Goal: Information Seeking & Learning: Learn about a topic

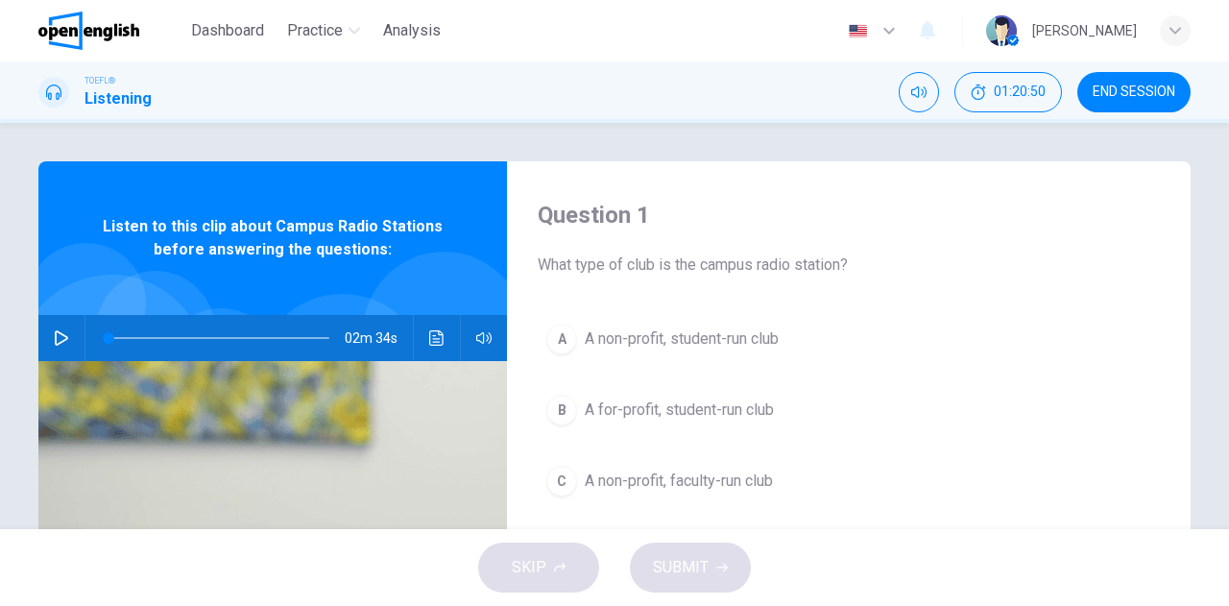
scroll to position [192, 0]
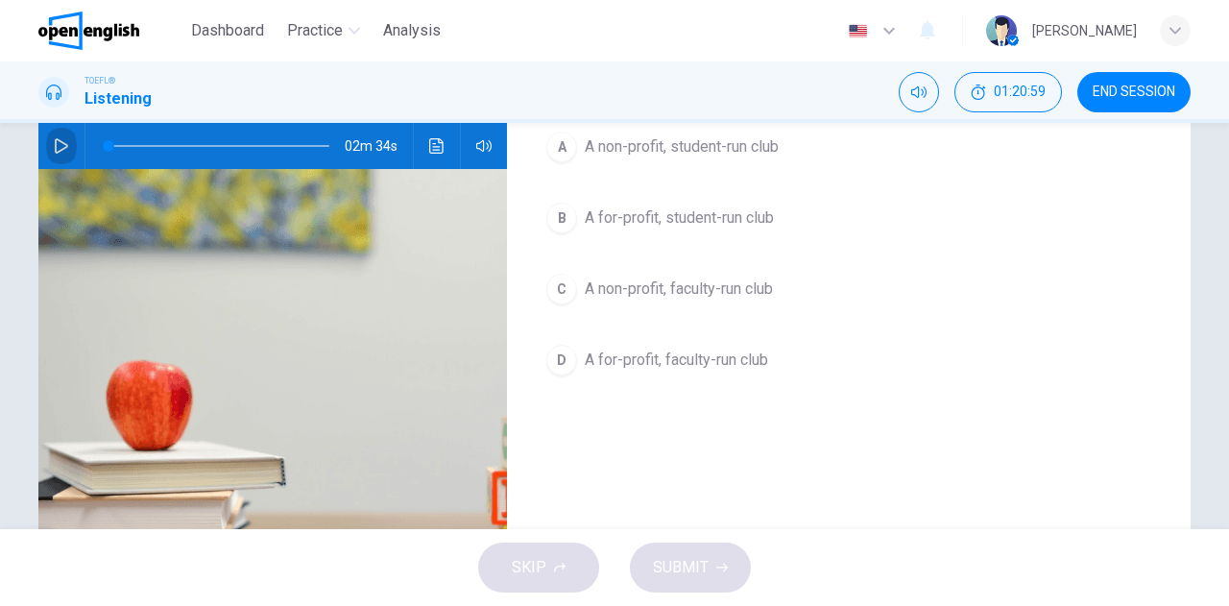
drag, startPoint x: 50, startPoint y: 145, endPoint x: 43, endPoint y: 137, distance: 10.2
click at [55, 141] on icon "button" at bounding box center [61, 145] width 13 height 15
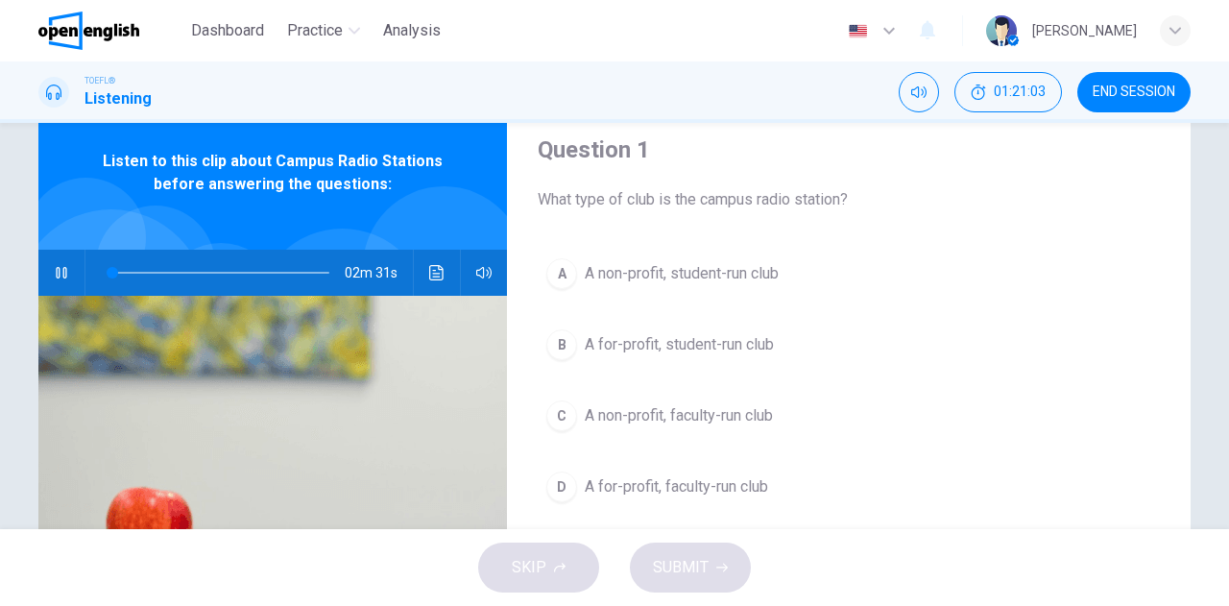
scroll to position [96, 0]
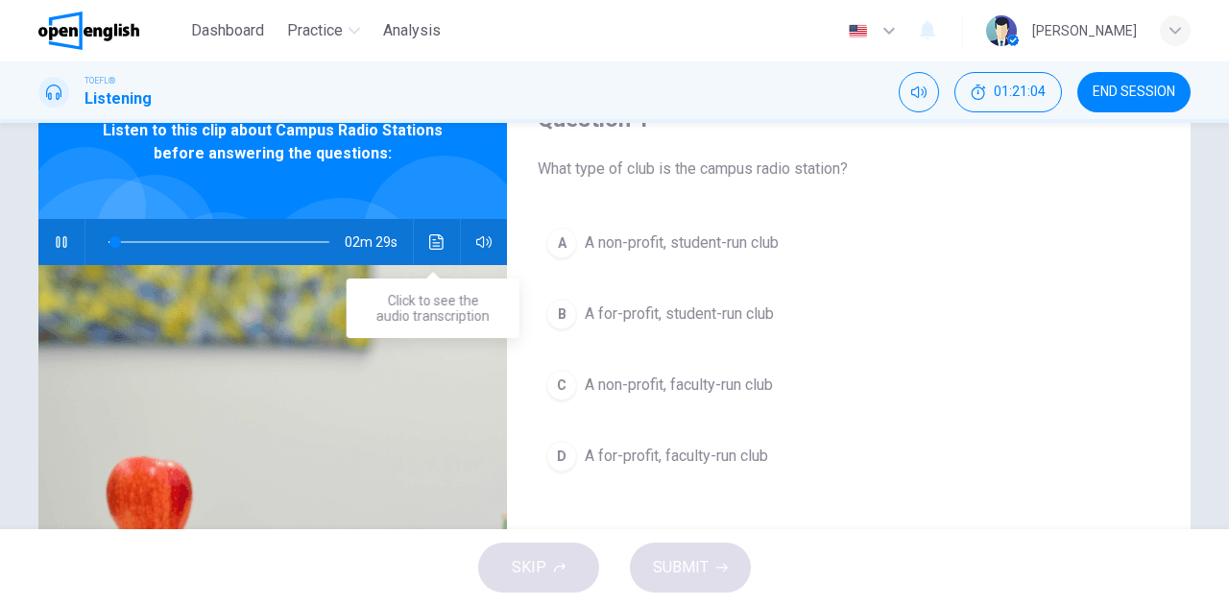
click at [429, 243] on icon "Click to see the audio transcription" at bounding box center [436, 241] width 14 height 15
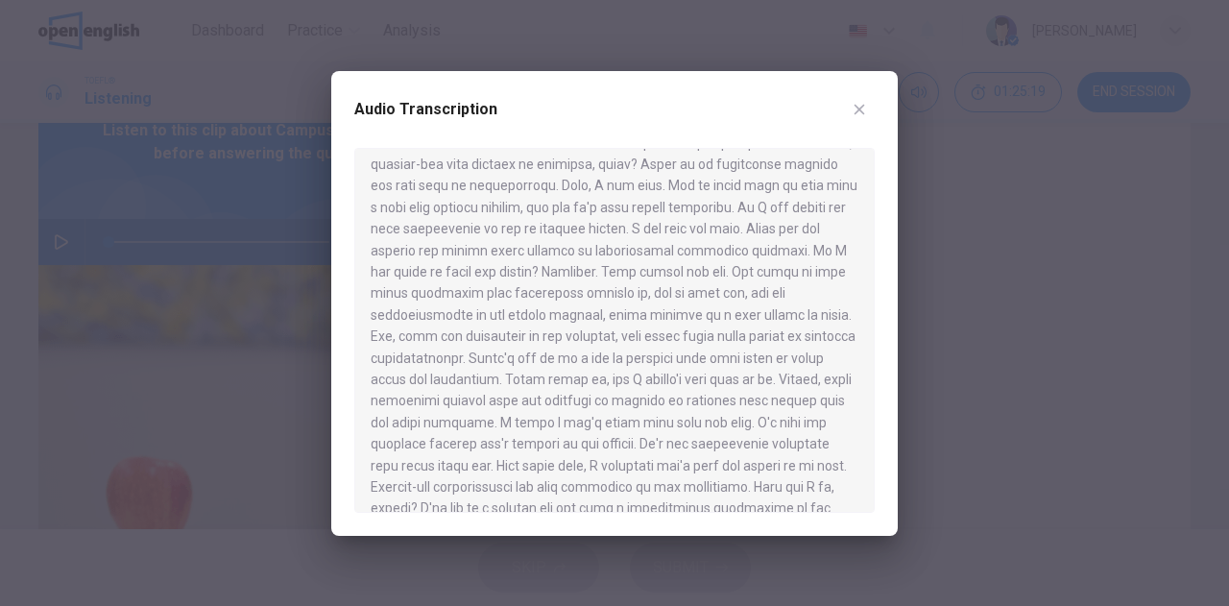
click at [91, 198] on div at bounding box center [614, 303] width 1229 height 606
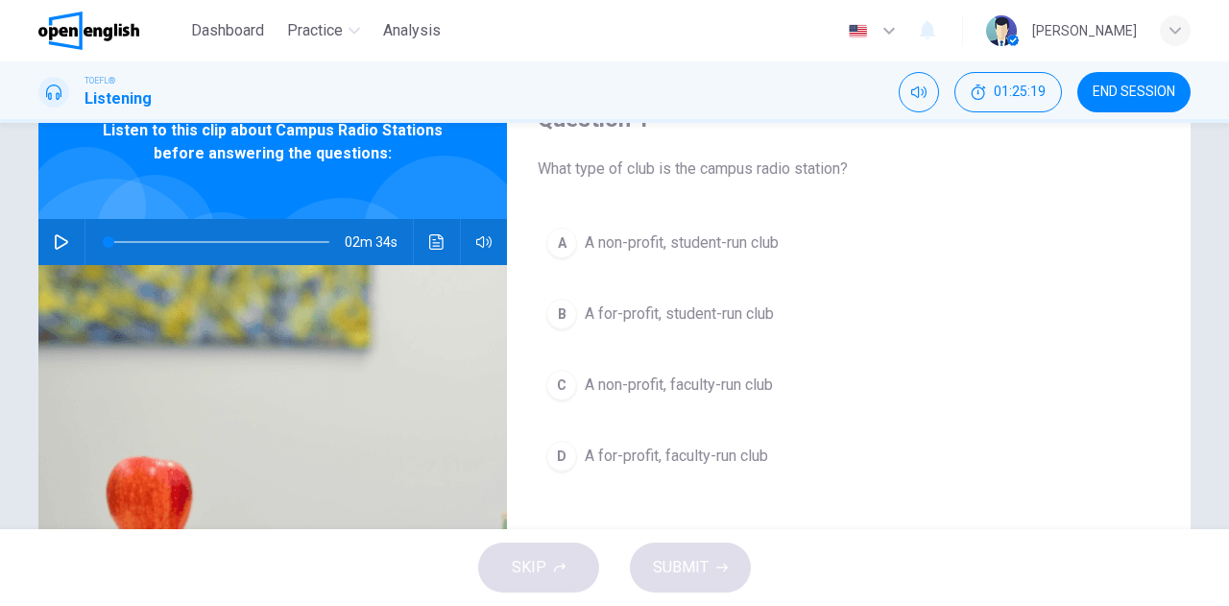
click at [54, 237] on icon "button" at bounding box center [61, 241] width 15 height 15
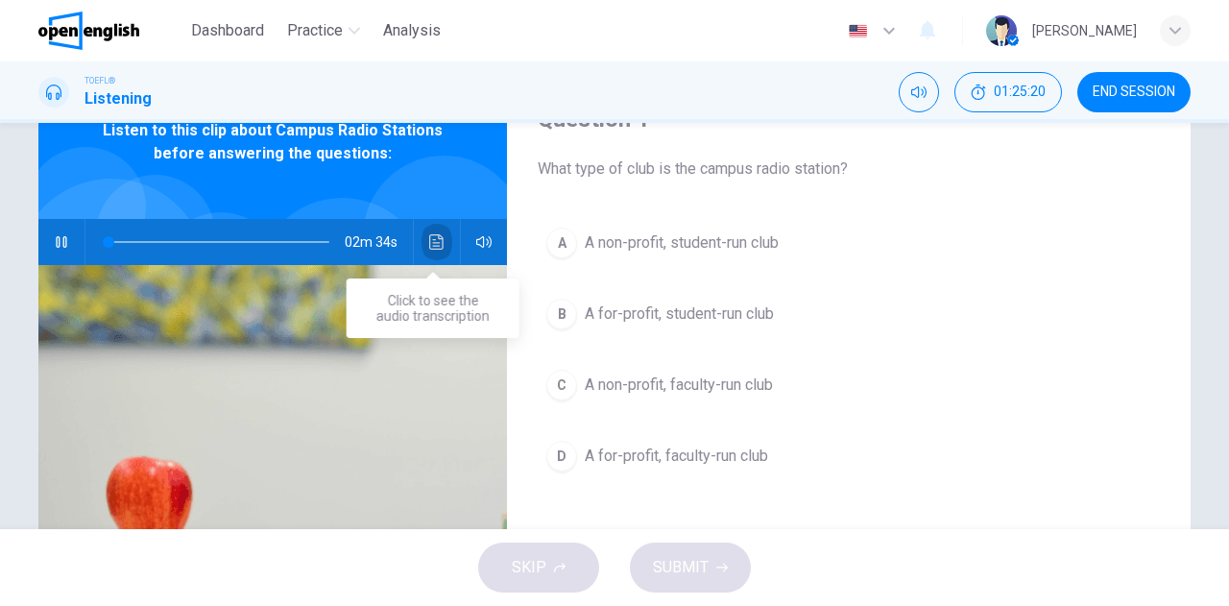
click at [429, 239] on icon "Click to see the audio transcription" at bounding box center [436, 241] width 14 height 15
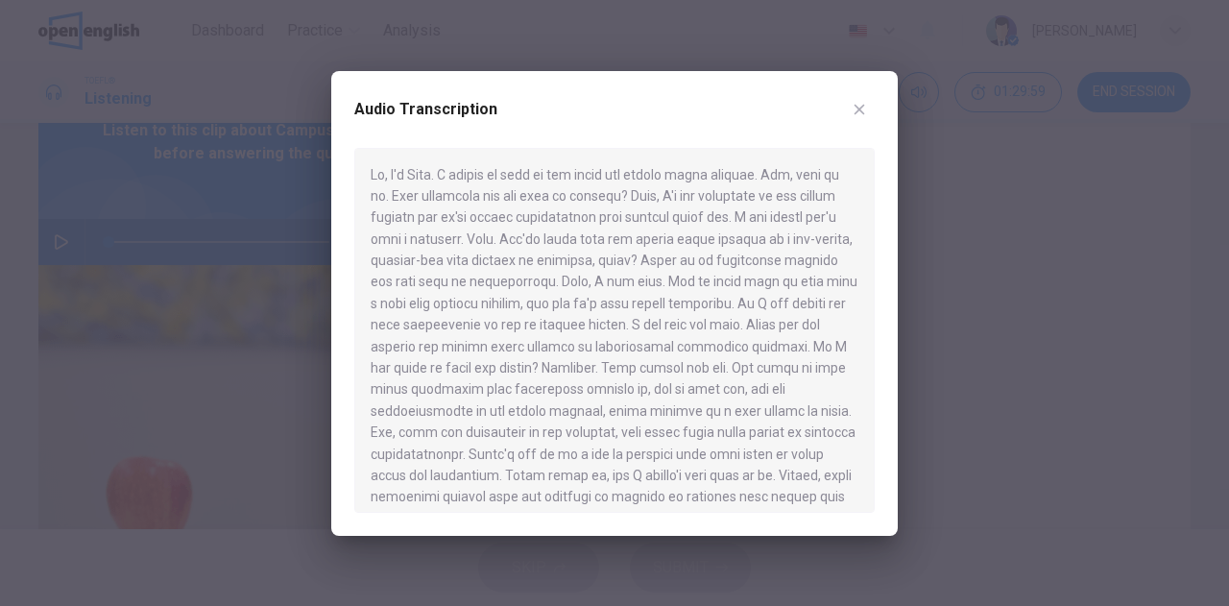
click at [71, 214] on div at bounding box center [614, 303] width 1229 height 606
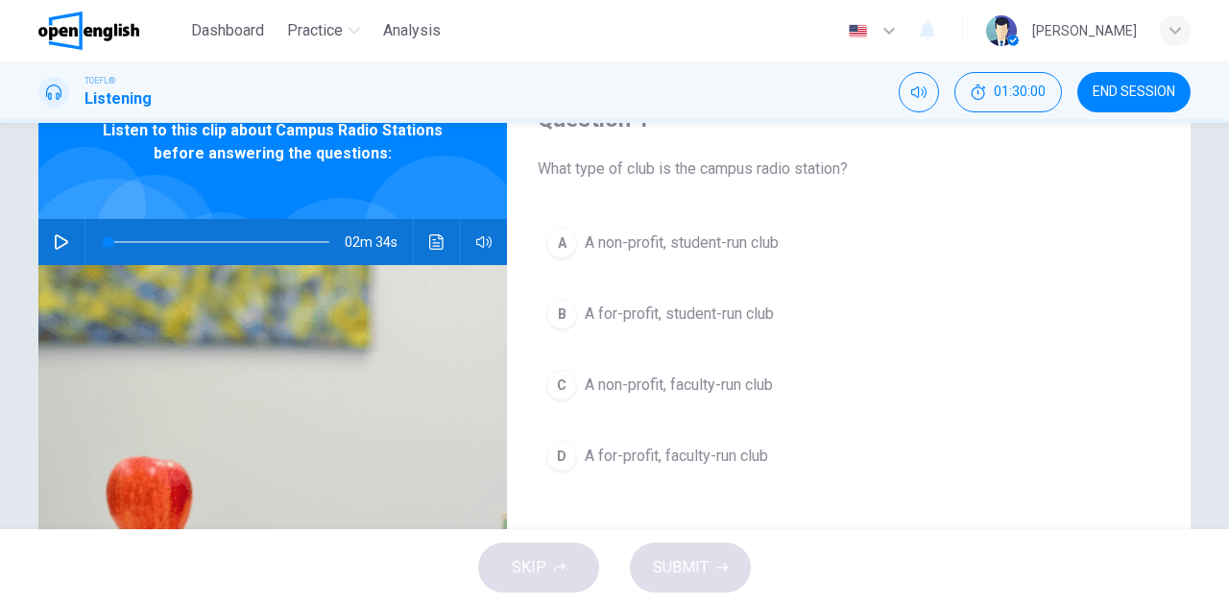
click at [38, 247] on div "02m 34s" at bounding box center [272, 242] width 468 height 46
click at [56, 234] on icon "button" at bounding box center [61, 241] width 15 height 15
click at [62, 240] on icon "button" at bounding box center [61, 241] width 15 height 15
click at [108, 237] on span at bounding box center [218, 241] width 221 height 27
click at [54, 241] on icon "button" at bounding box center [61, 241] width 15 height 15
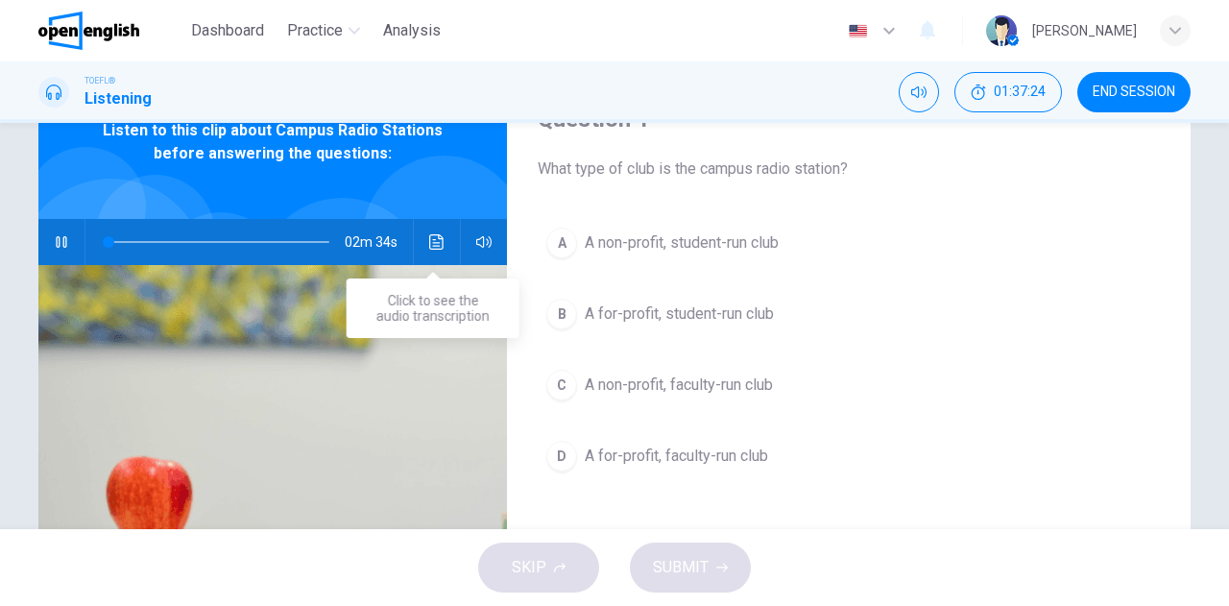
click at [439, 242] on icon "Click to see the audio transcription" at bounding box center [436, 241] width 15 height 15
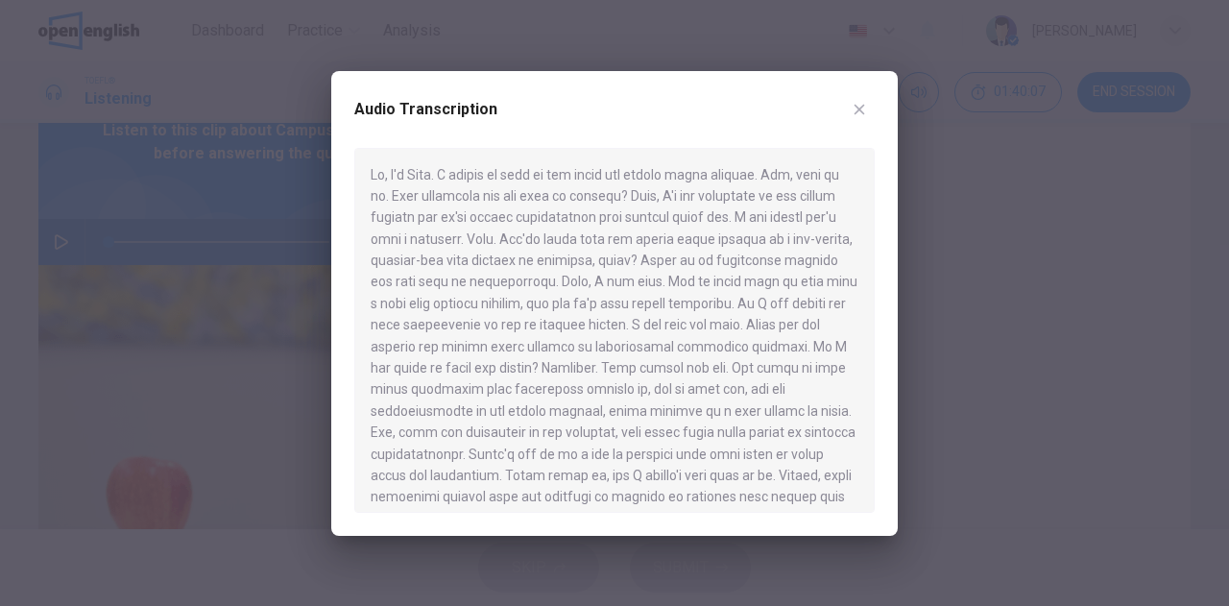
click at [212, 204] on div at bounding box center [614, 303] width 1229 height 606
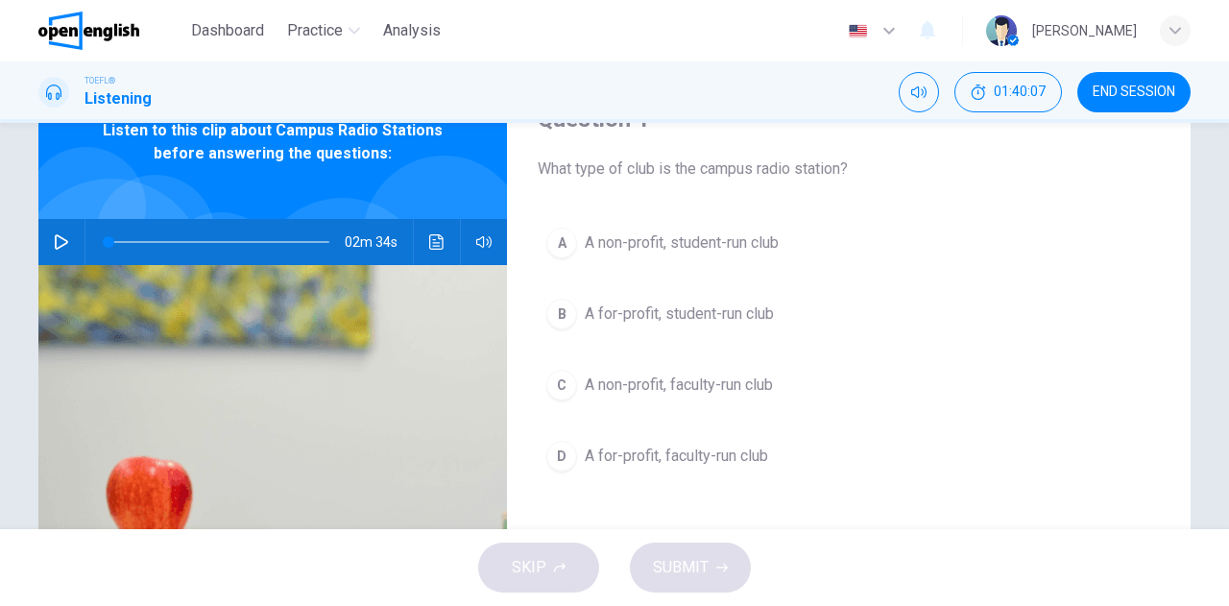
click at [60, 237] on icon "button" at bounding box center [61, 241] width 15 height 15
click at [61, 230] on button "button" at bounding box center [61, 242] width 31 height 46
click at [429, 241] on icon "Click to see the audio transcription" at bounding box center [436, 241] width 15 height 15
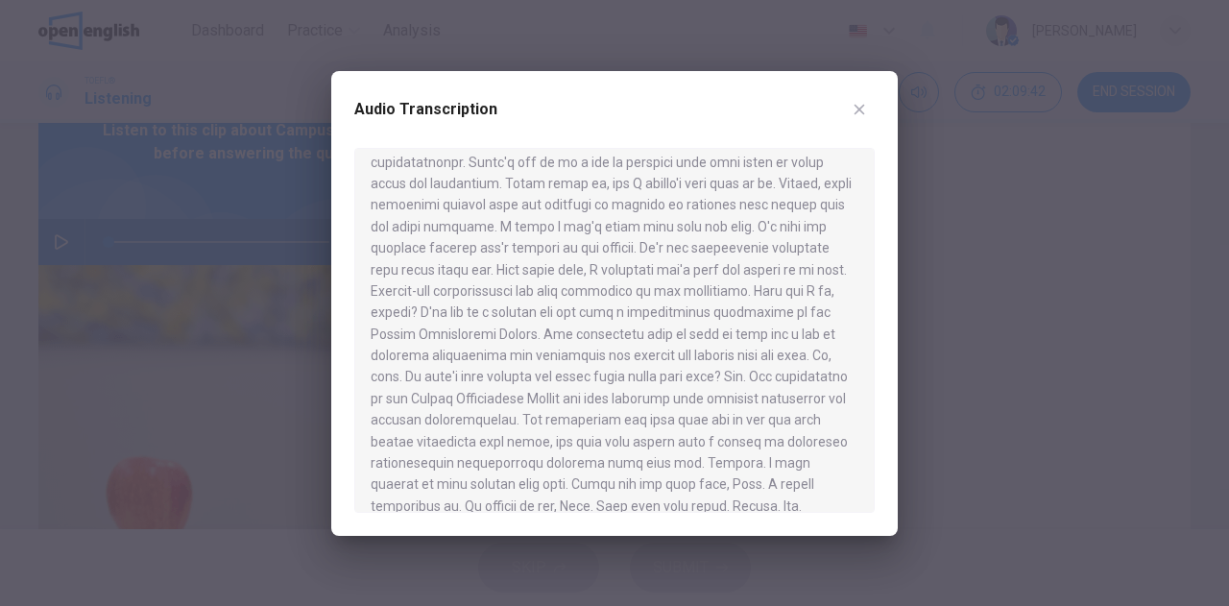
scroll to position [311, 0]
click at [23, 191] on div at bounding box center [614, 303] width 1229 height 606
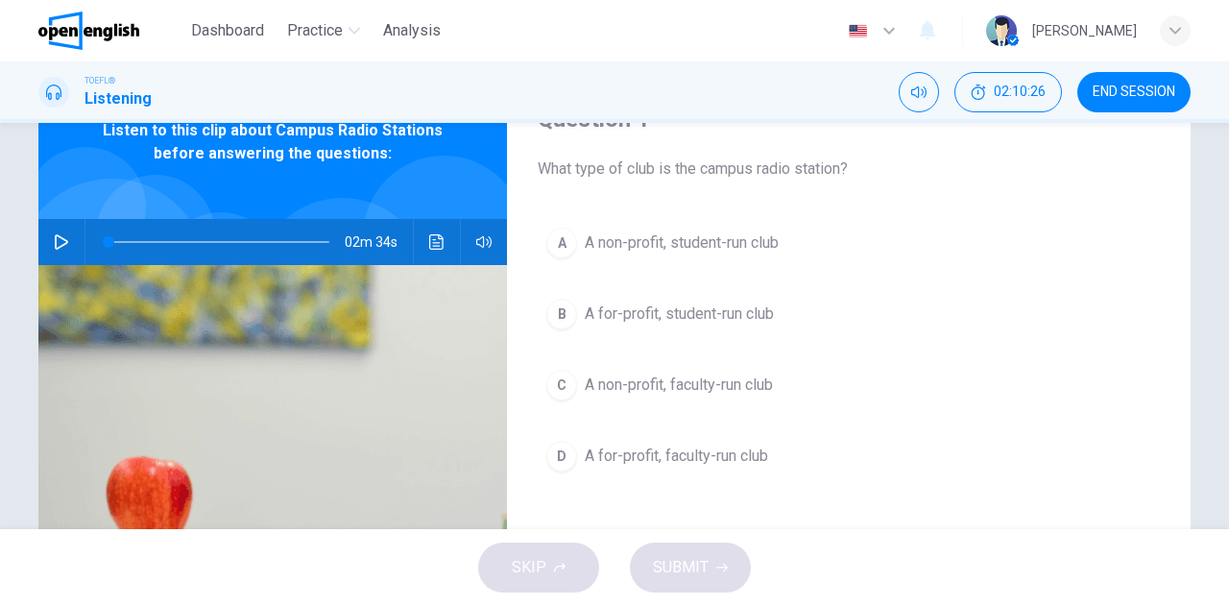
click at [54, 239] on icon "button" at bounding box center [61, 241] width 15 height 15
click at [562, 245] on div "A" at bounding box center [561, 243] width 31 height 31
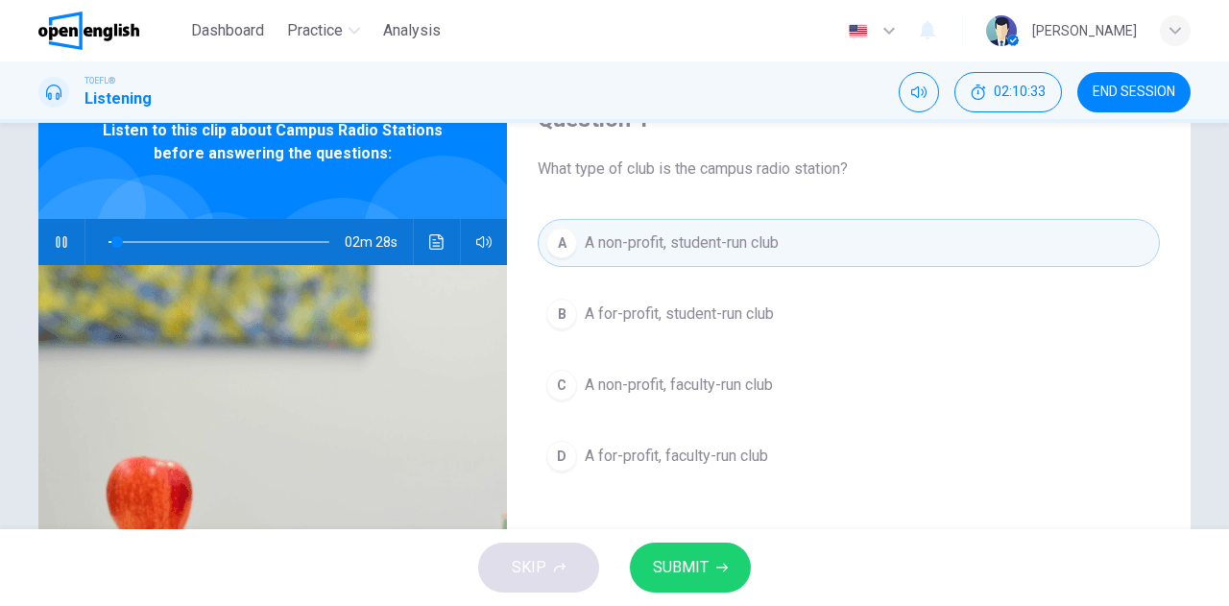
click at [707, 596] on div "SKIP SUBMIT" at bounding box center [614, 567] width 1229 height 77
click at [703, 583] on button "SUBMIT" at bounding box center [690, 567] width 121 height 50
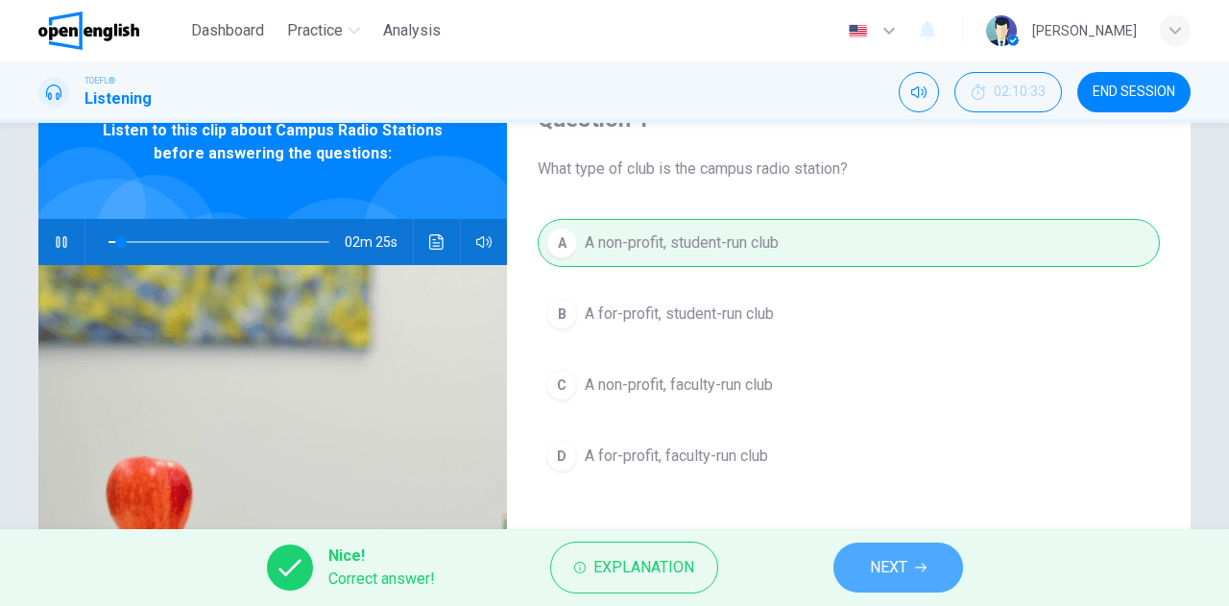
click at [843, 574] on button "NEXT" at bounding box center [898, 567] width 130 height 50
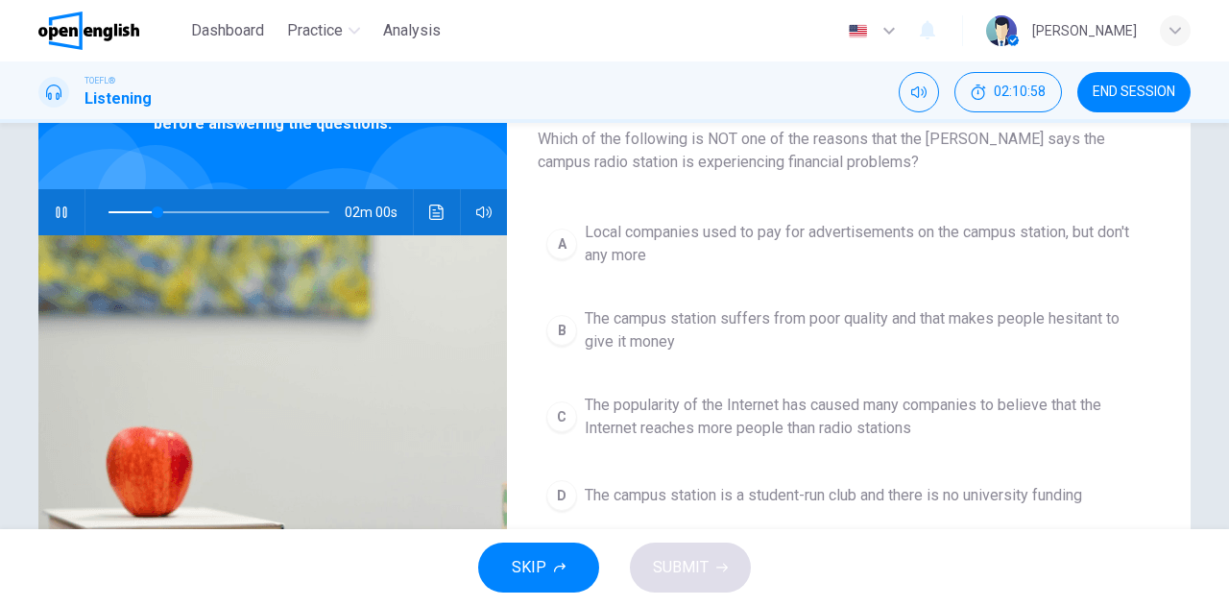
scroll to position [96, 0]
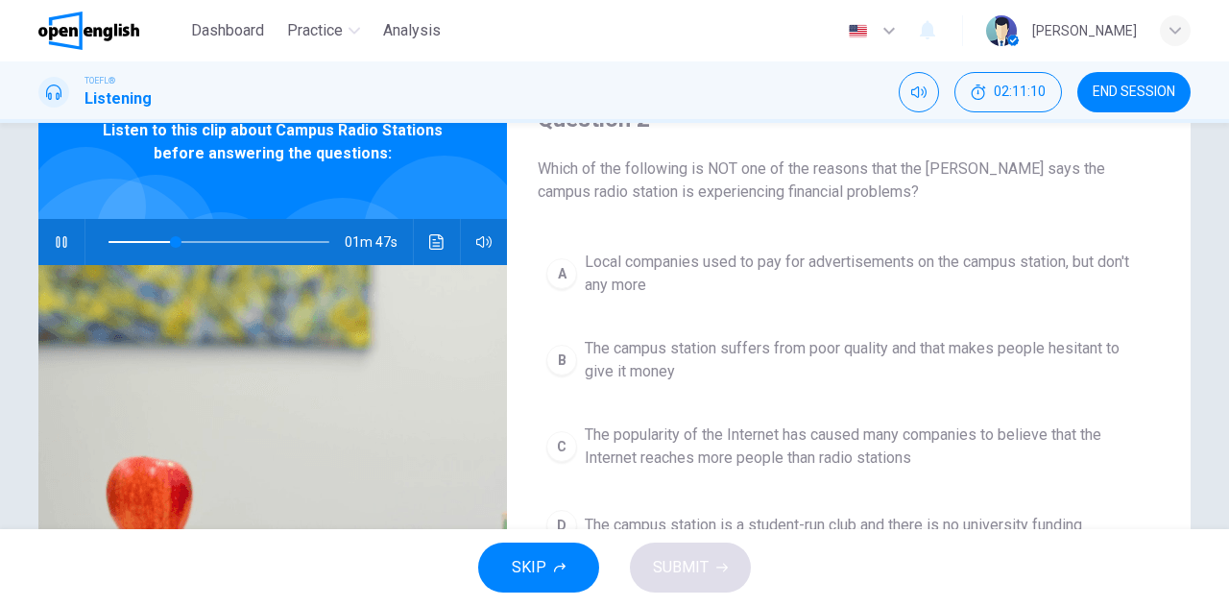
click at [628, 358] on span "The campus station suffers from poor quality and that makes people hesitant to …" at bounding box center [868, 360] width 566 height 46
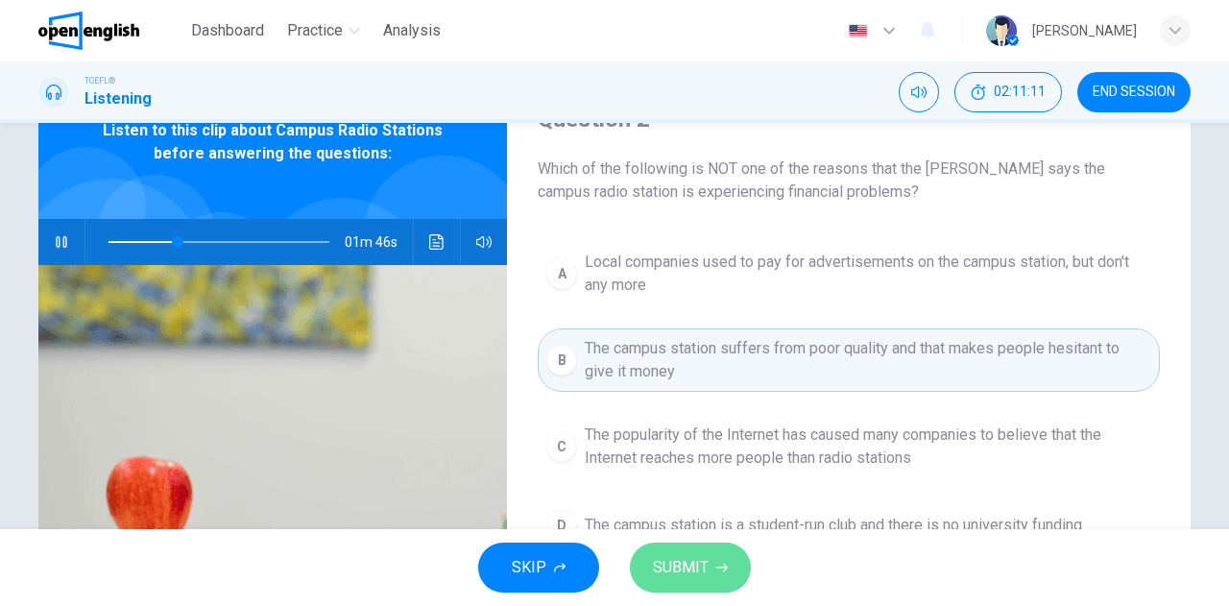
click at [680, 554] on span "SUBMIT" at bounding box center [681, 567] width 56 height 27
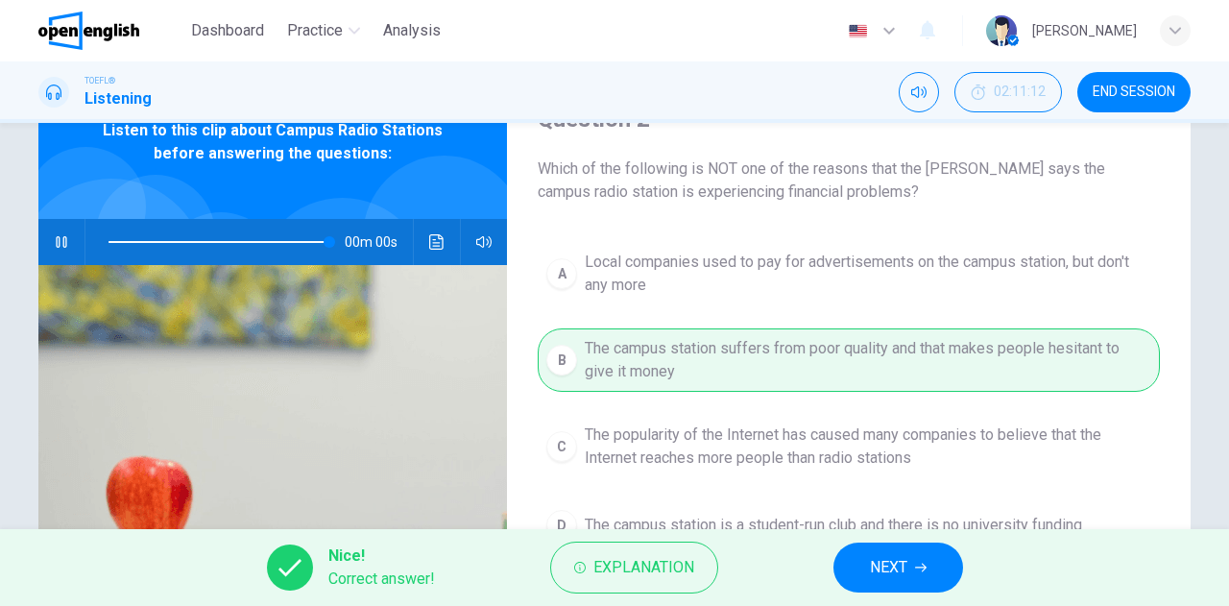
type input "*"
click at [919, 565] on icon "button" at bounding box center [921, 568] width 12 height 12
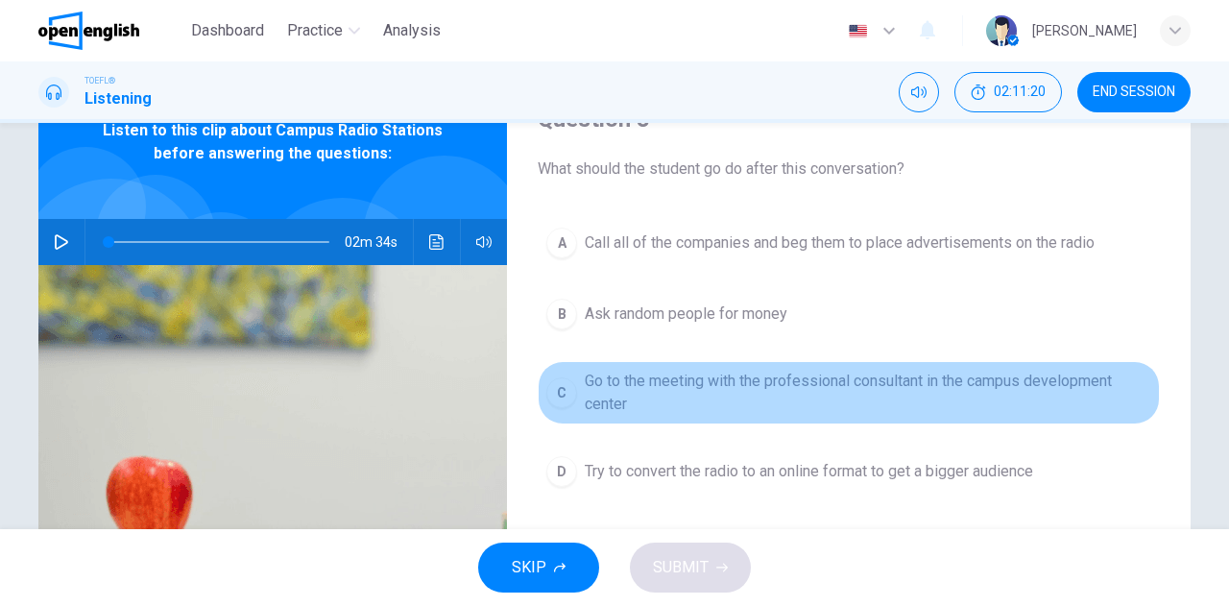
click at [637, 387] on span "Go to the meeting with the professional consultant in the campus development ce…" at bounding box center [868, 393] width 566 height 46
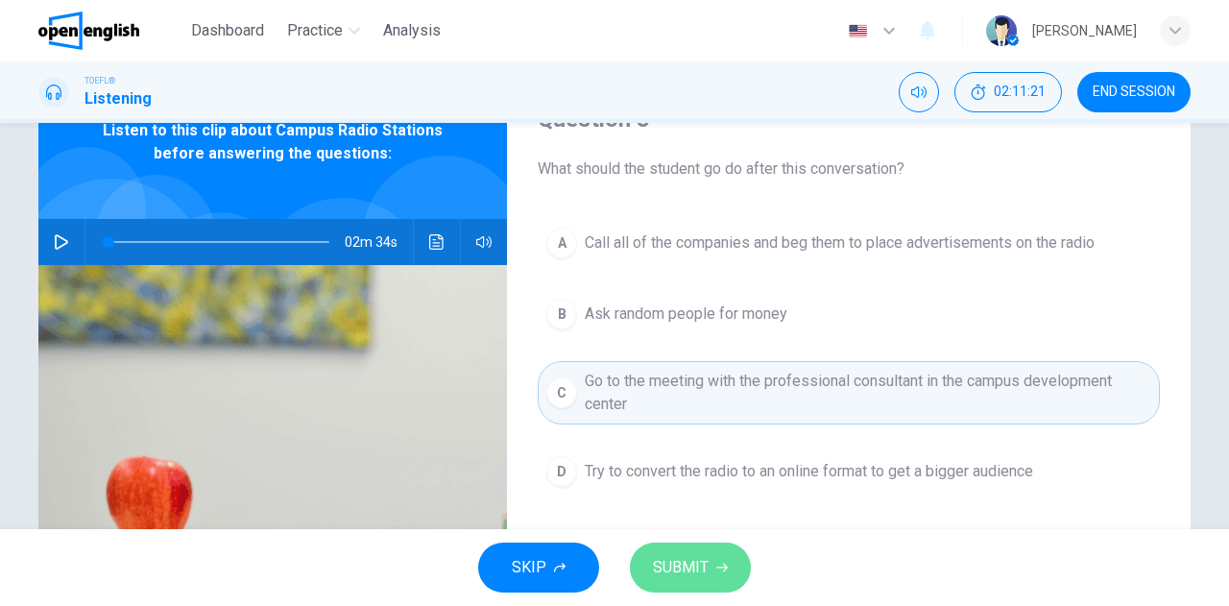
click at [704, 567] on span "SUBMIT" at bounding box center [681, 567] width 56 height 27
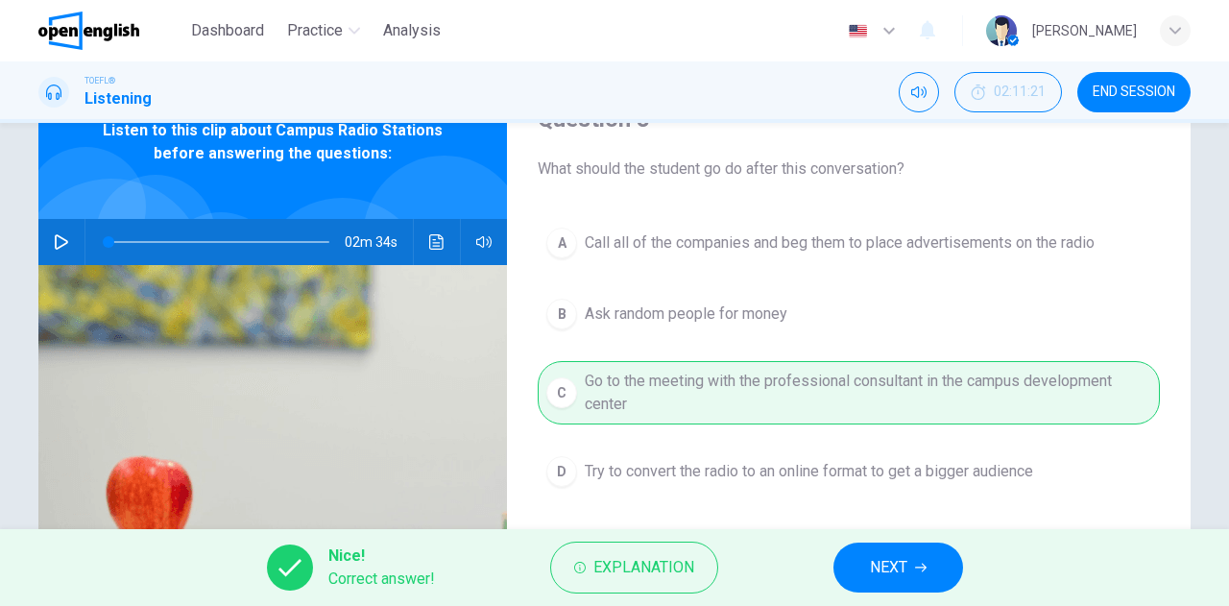
click at [877, 566] on span "NEXT" at bounding box center [888, 567] width 37 height 27
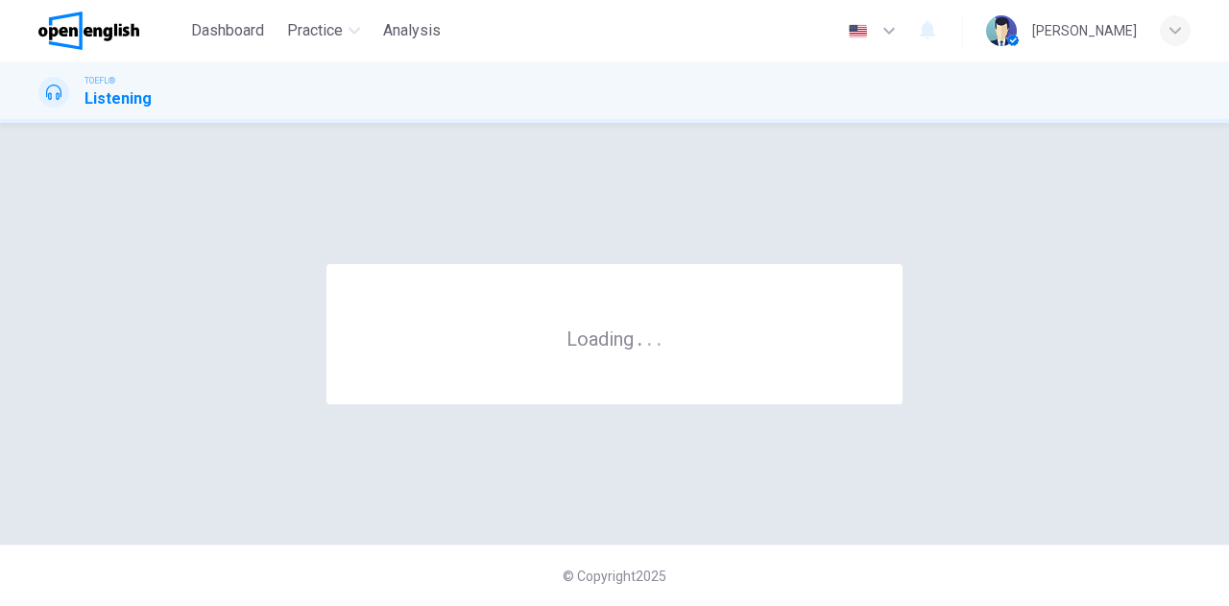
scroll to position [0, 0]
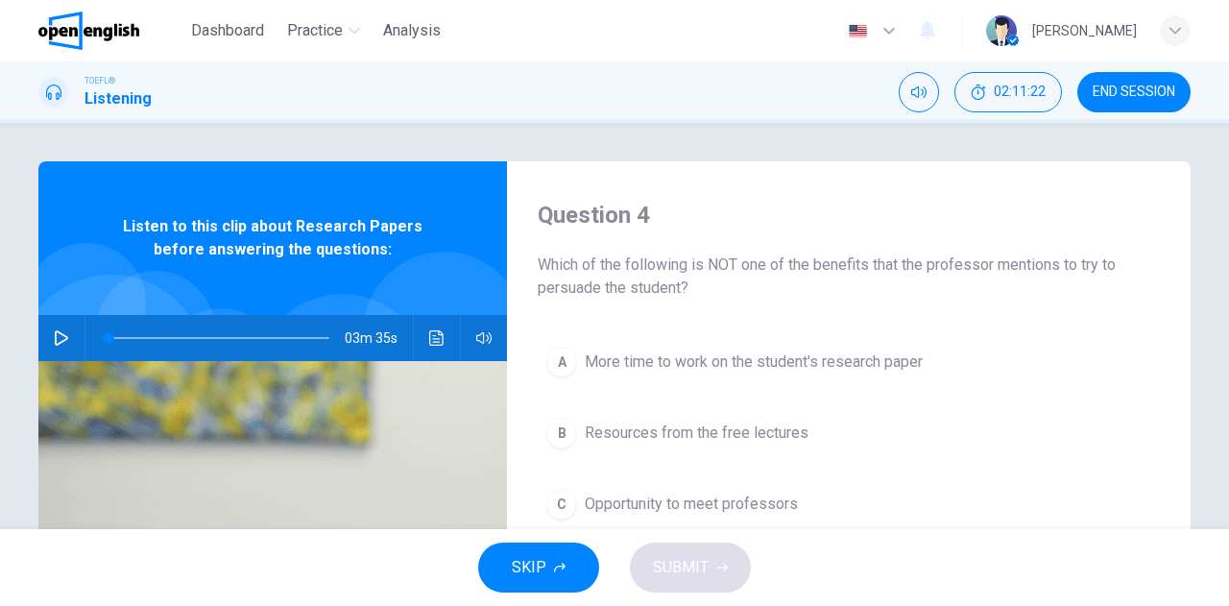
click at [55, 336] on icon "button" at bounding box center [61, 337] width 15 height 15
click at [56, 336] on icon "button" at bounding box center [61, 338] width 11 height 12
type input "*"
